Goal: Obtain resource: Download file/media

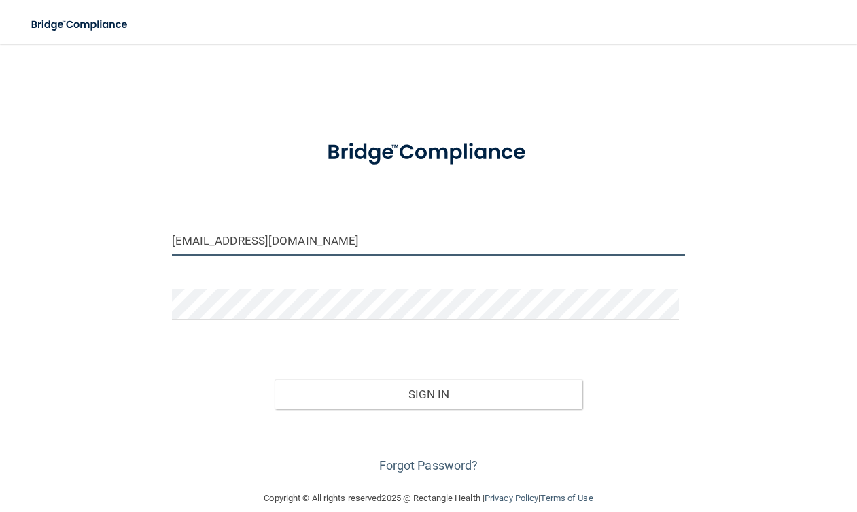
click at [325, 241] on input "[EMAIL_ADDRESS][DOMAIN_NAME]" at bounding box center [429, 240] width 514 height 31
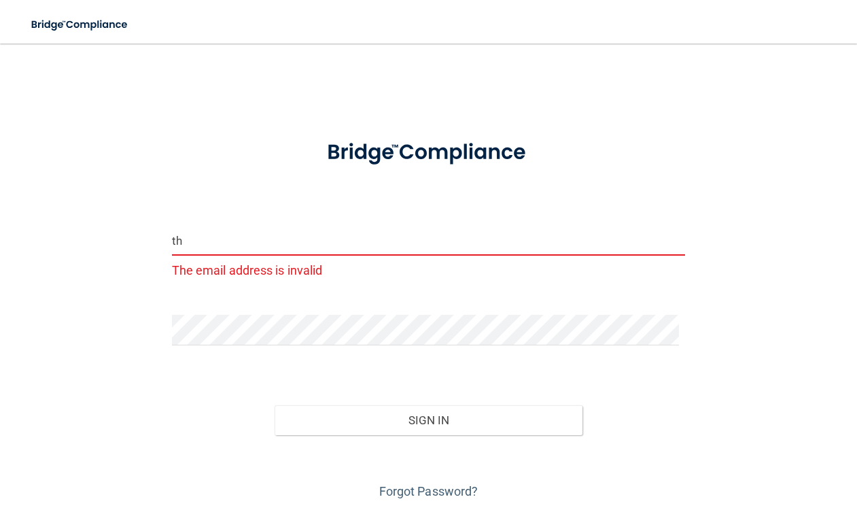
type input "t"
type input "[EMAIL_ADDRESS][DOMAIN_NAME]"
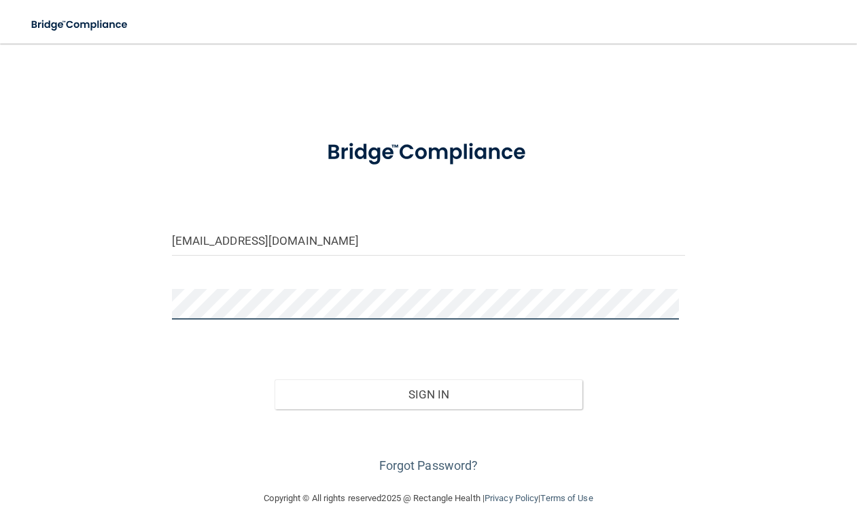
click at [275, 379] on button "Sign In" at bounding box center [429, 394] width 309 height 30
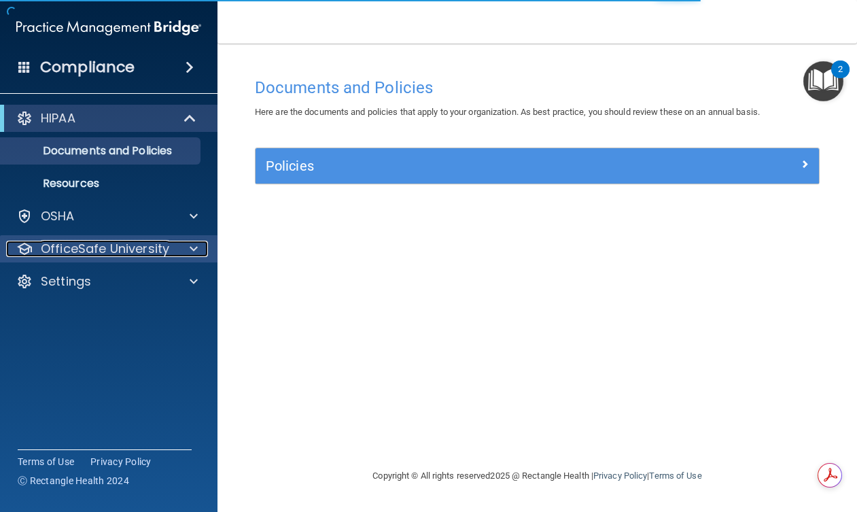
click at [197, 250] on span at bounding box center [194, 249] width 8 height 16
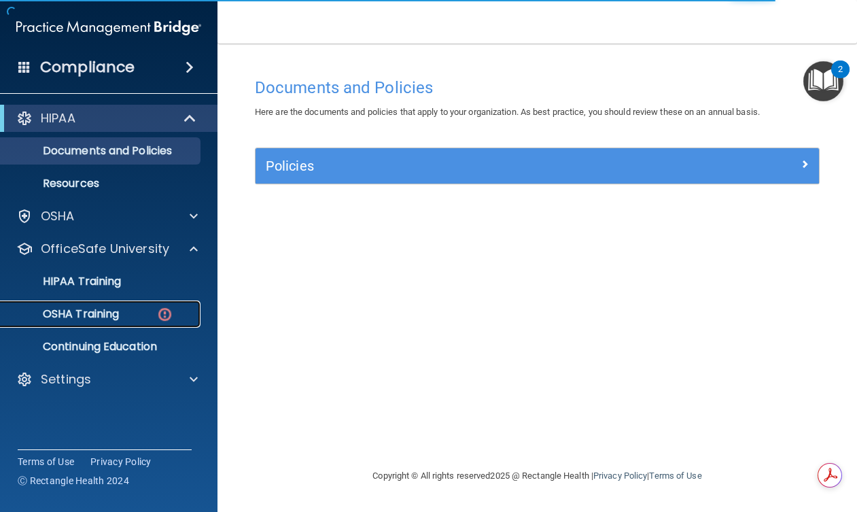
click at [111, 309] on p "OSHA Training" at bounding box center [64, 314] width 110 height 14
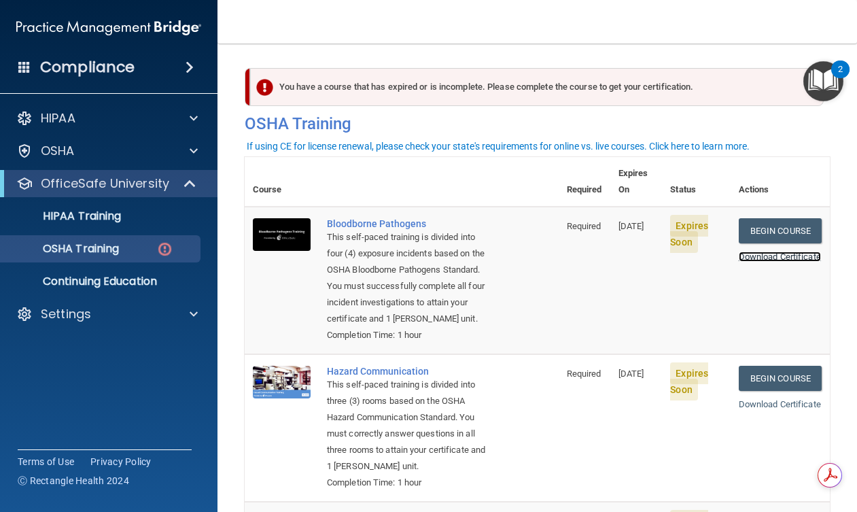
click at [772, 252] on link "Download Certificate" at bounding box center [780, 257] width 82 height 10
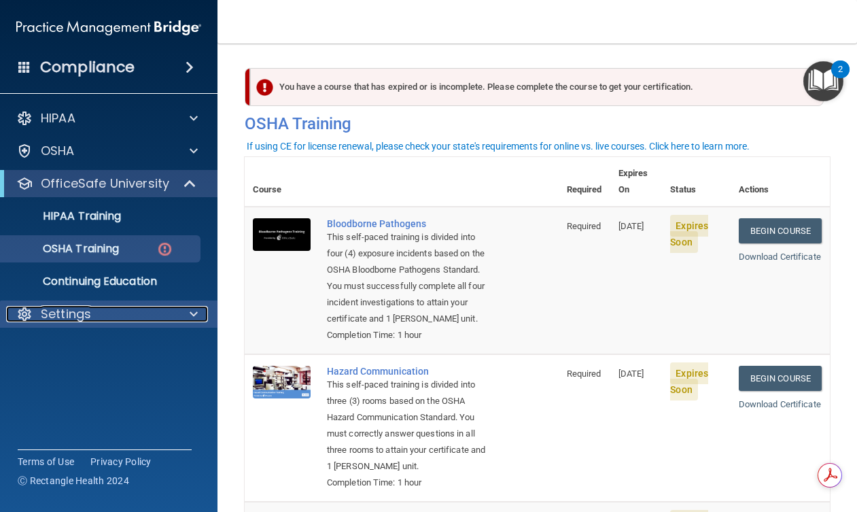
click at [196, 312] on span at bounding box center [194, 314] width 8 height 16
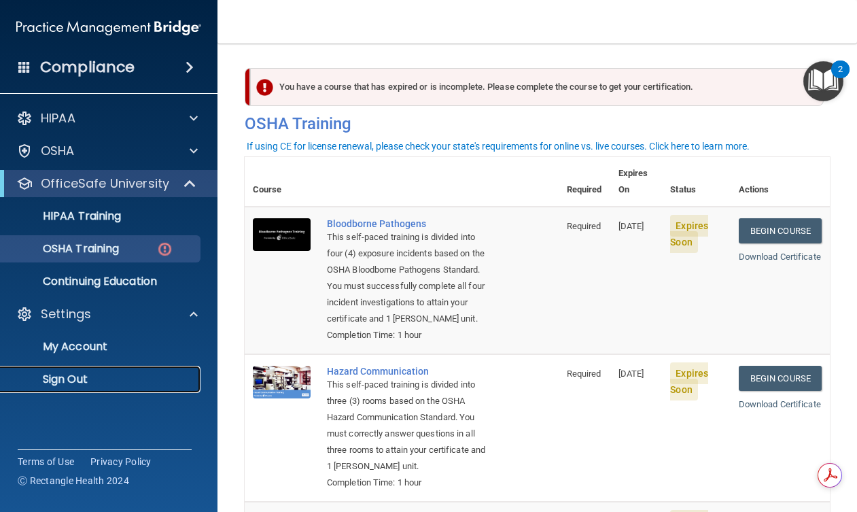
click at [75, 380] on p "Sign Out" at bounding box center [102, 380] width 186 height 14
